Goal: Task Accomplishment & Management: Use online tool/utility

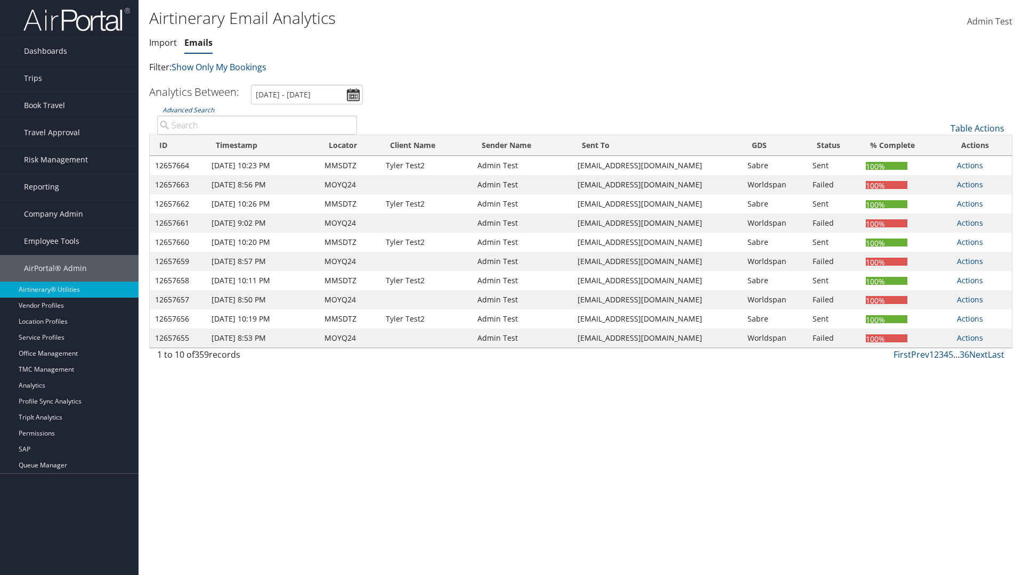
click at [198, 43] on link "Emails" at bounding box center [198, 43] width 28 height 12
click at [977, 128] on link "Table Actions" at bounding box center [978, 129] width 54 height 12
click at [941, 163] on link "Email itinerary" at bounding box center [942, 163] width 140 height 18
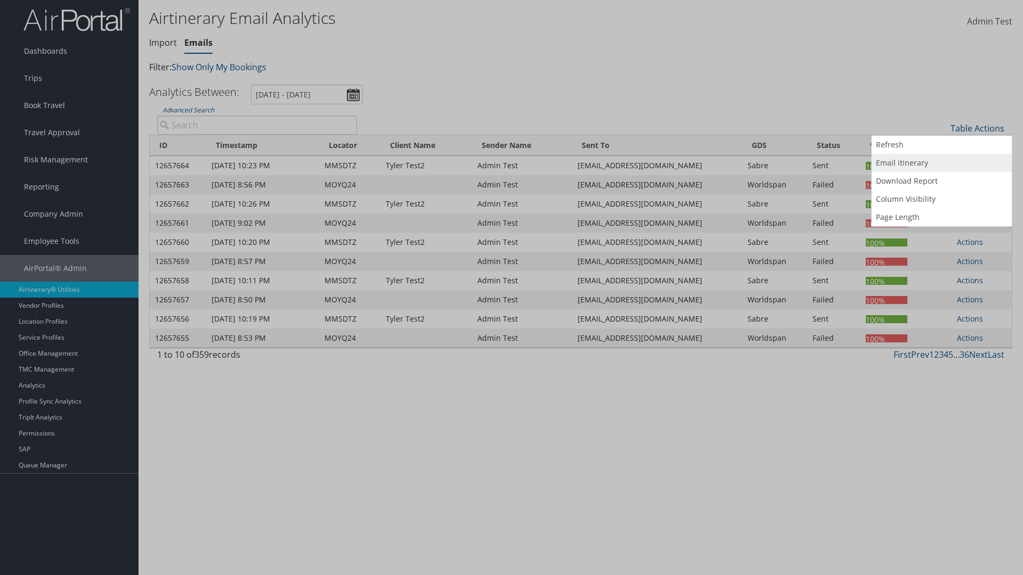
type input "MOYQ24"
type input "[EMAIL_ADDRESS][DOMAIN_NAME]"
select select "1P"
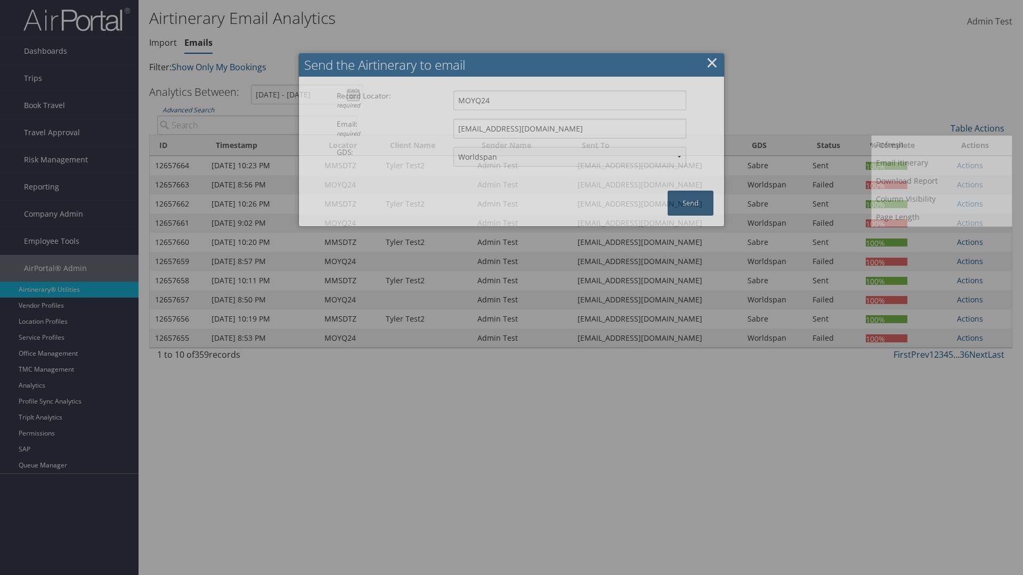
click at [691, 203] on button "Send" at bounding box center [691, 203] width 46 height 25
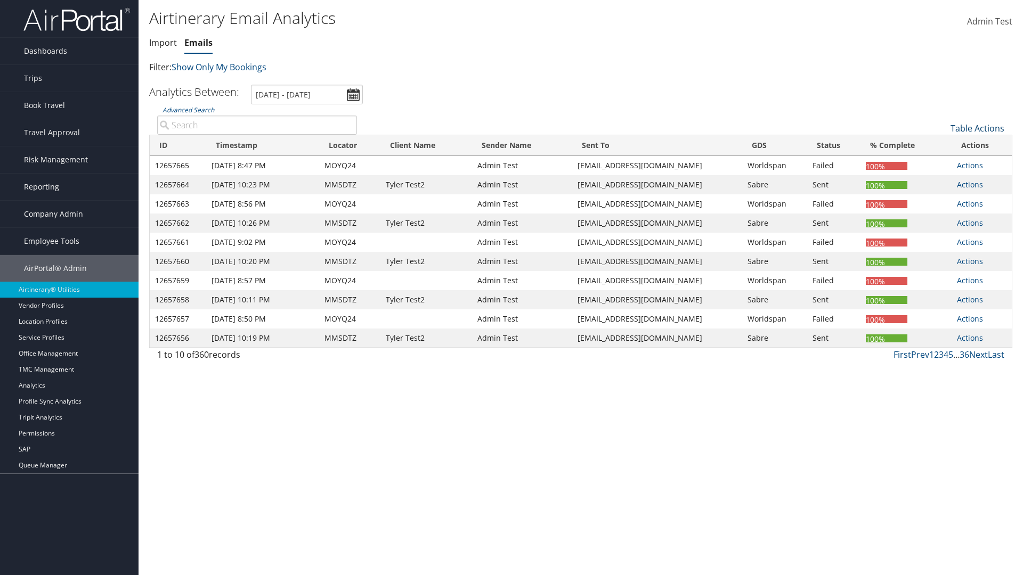
click at [977, 128] on link "Table Actions" at bounding box center [978, 129] width 54 height 12
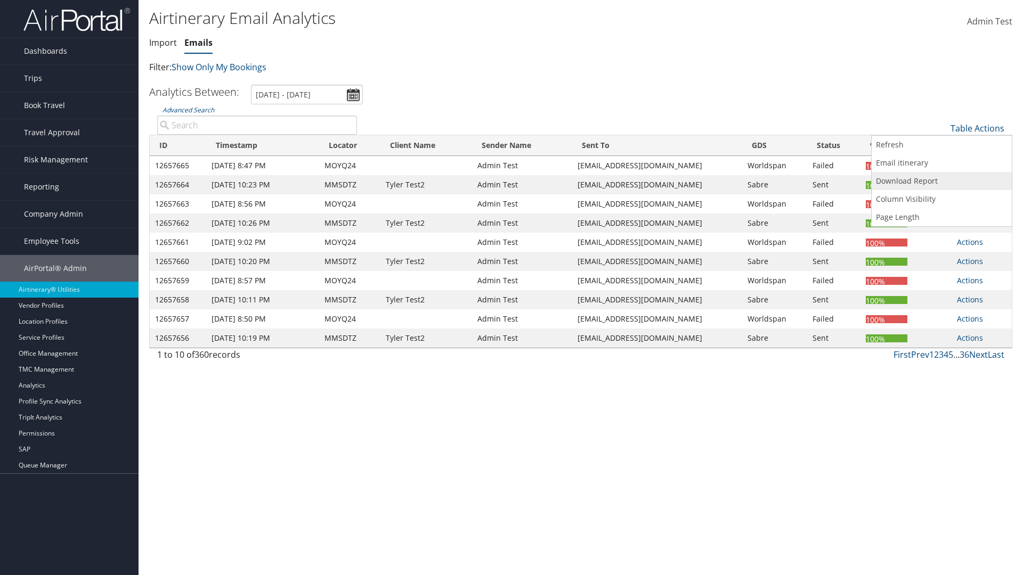
click at [941, 181] on link "Download Report" at bounding box center [942, 181] width 140 height 18
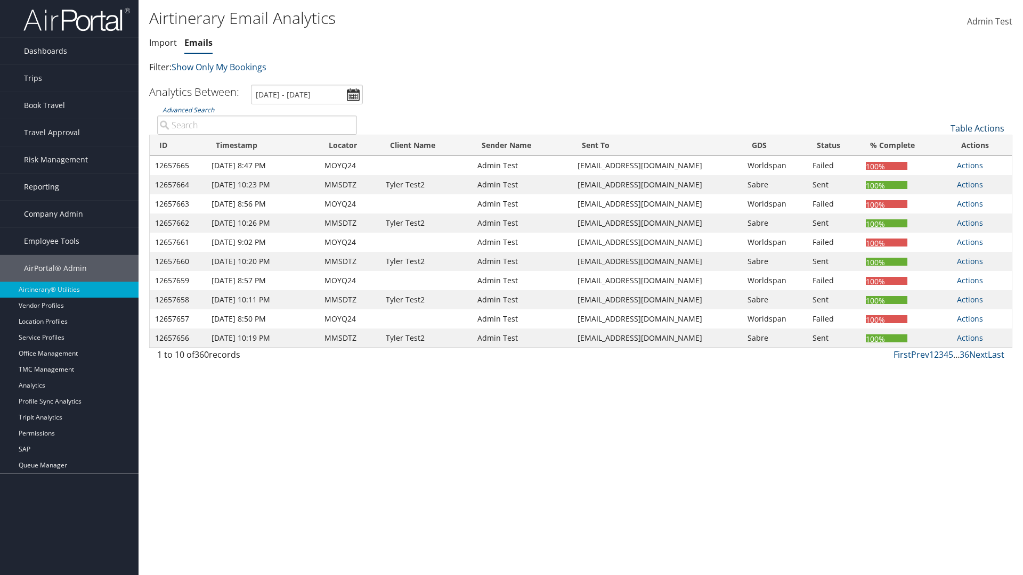
click at [977, 128] on link "Table Actions" at bounding box center [978, 129] width 54 height 12
click at [941, 199] on link "Column Visibility" at bounding box center [942, 199] width 140 height 18
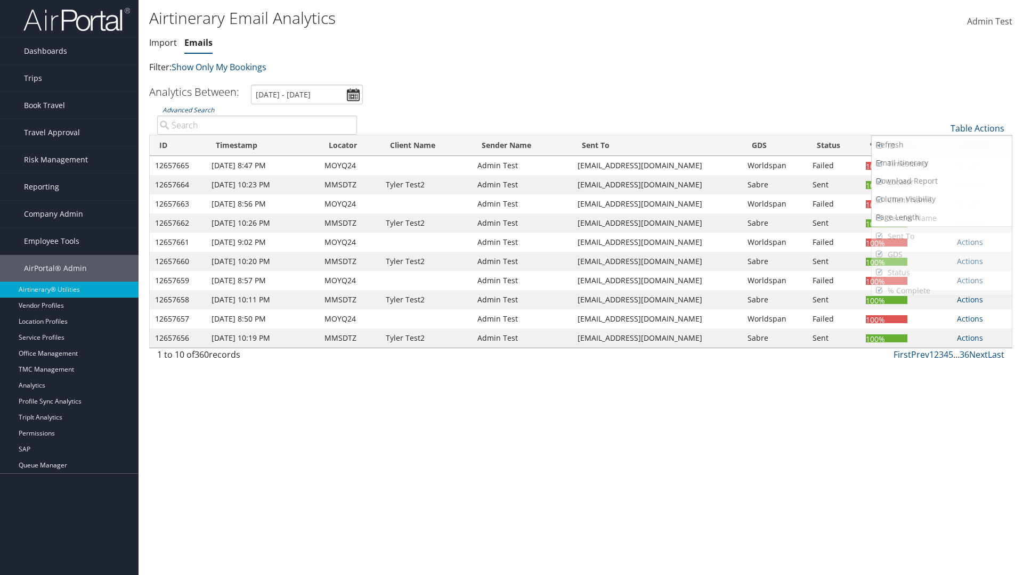
click at [941, 146] on link "ID" at bounding box center [942, 146] width 140 height 18
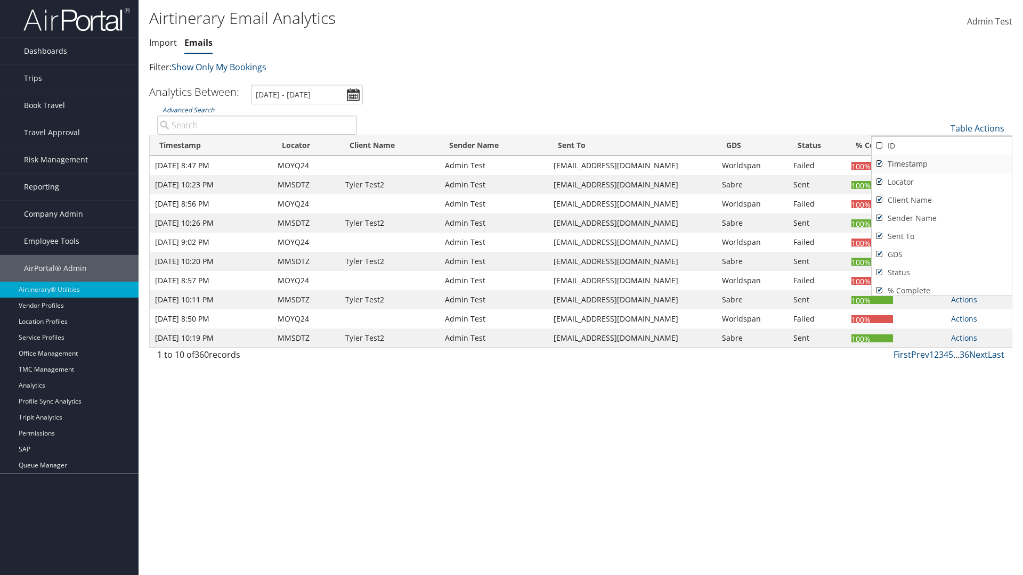
click at [941, 164] on link "Timestamp" at bounding box center [942, 164] width 140 height 18
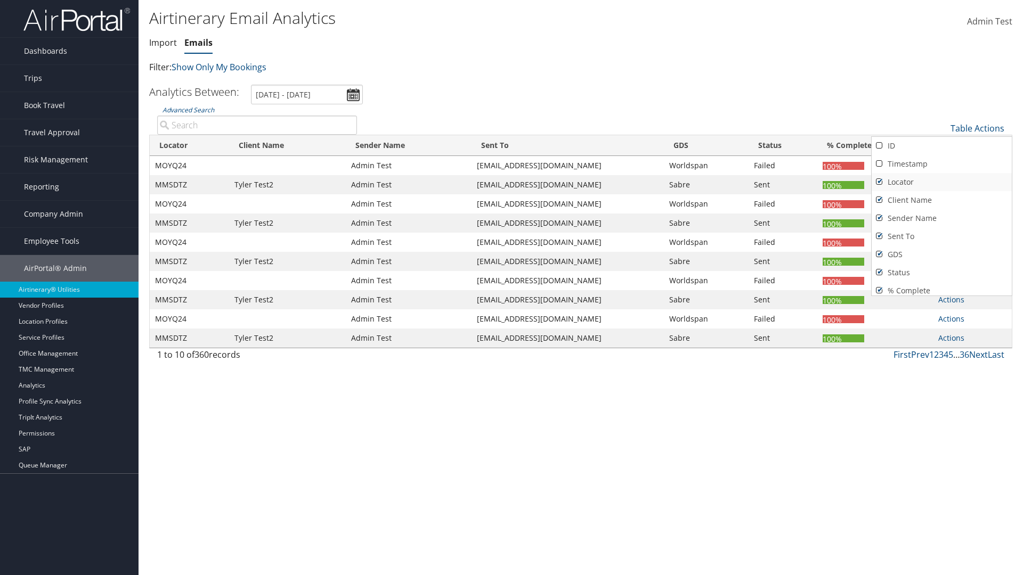
click at [941, 182] on link "Locator" at bounding box center [942, 182] width 140 height 18
